Goal: Check status: Check status

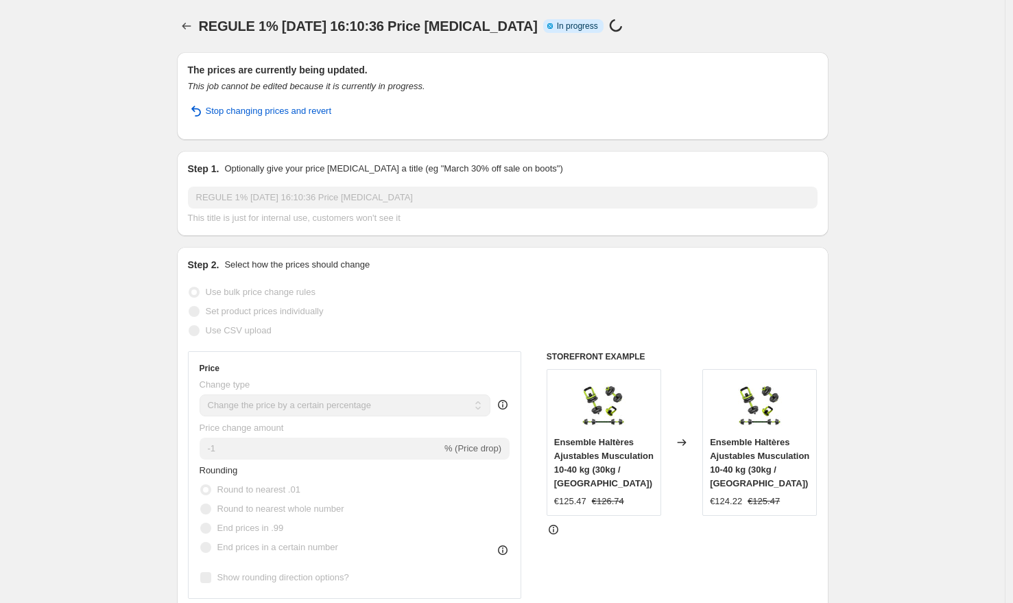
select select "percentage"
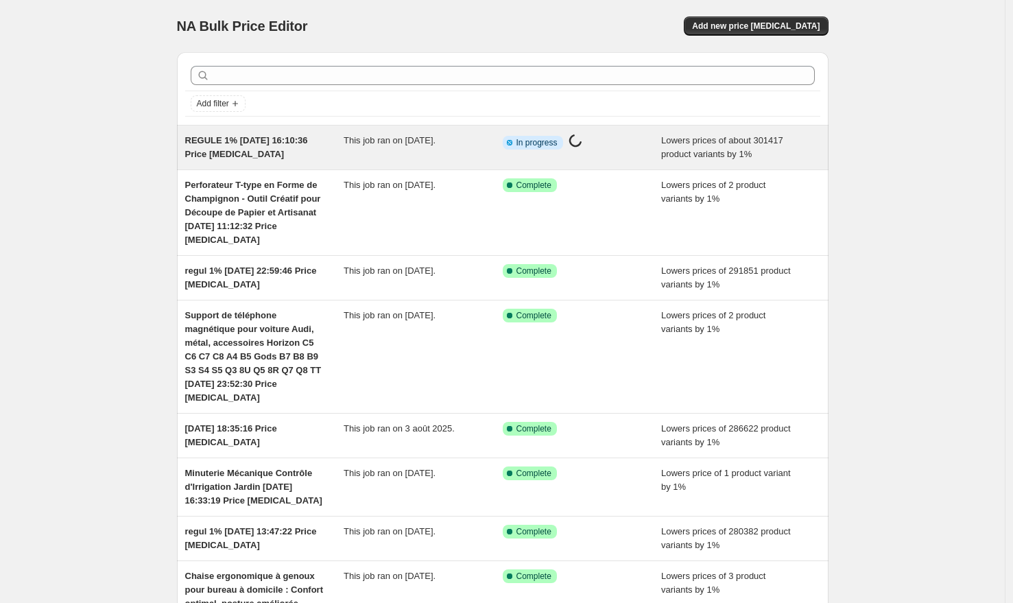
click at [269, 141] on span "REGULE 1% [DATE] 16:10:36 Price [MEDICAL_DATA]" at bounding box center [246, 147] width 123 height 24
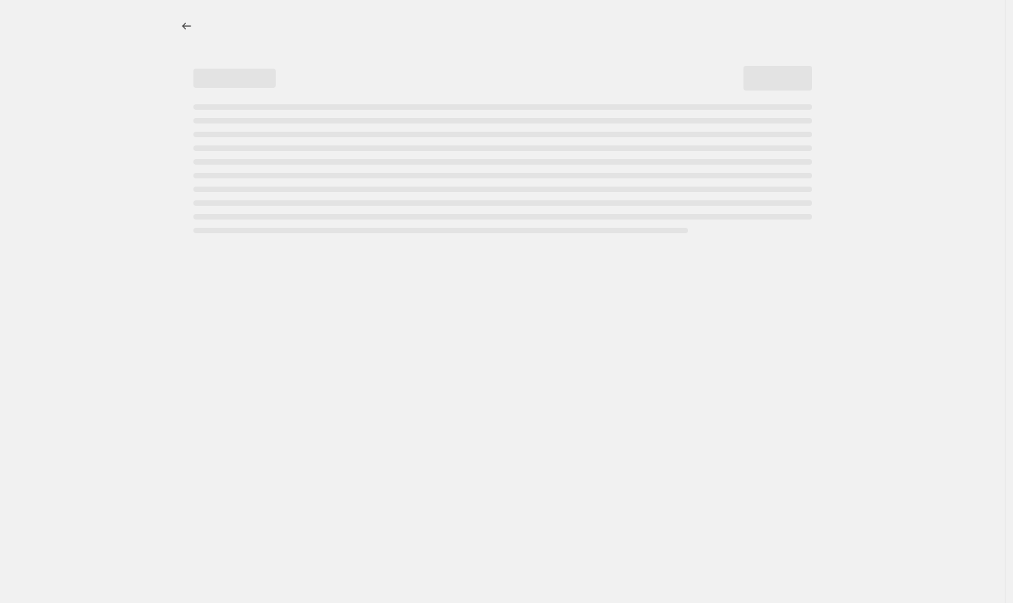
select select "percentage"
